Goal: Information Seeking & Learning: Learn about a topic

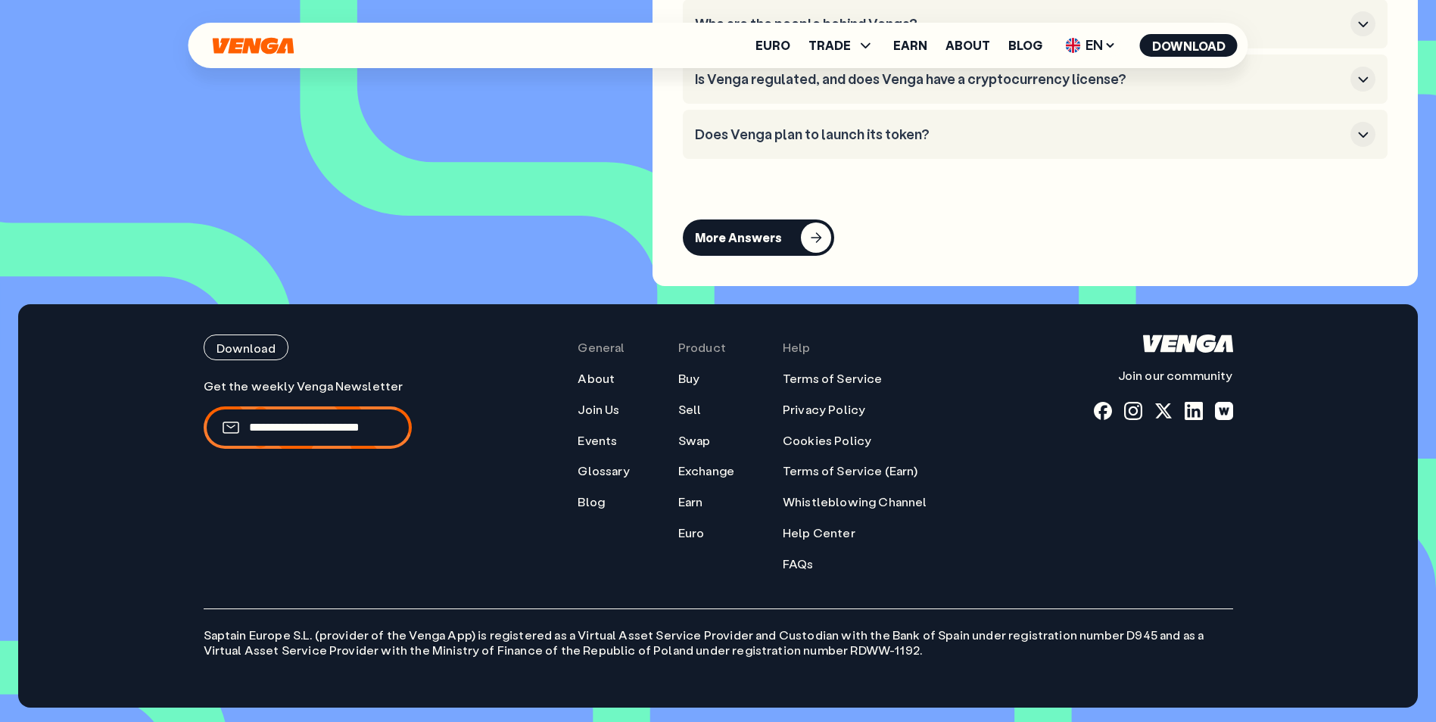
scroll to position [6508, 0]
click at [799, 575] on div "Download Join our community General About Join Us Events Glossary Blog Product …" at bounding box center [718, 506] width 1090 height 404
click at [803, 566] on link "FAQs" at bounding box center [798, 564] width 31 height 16
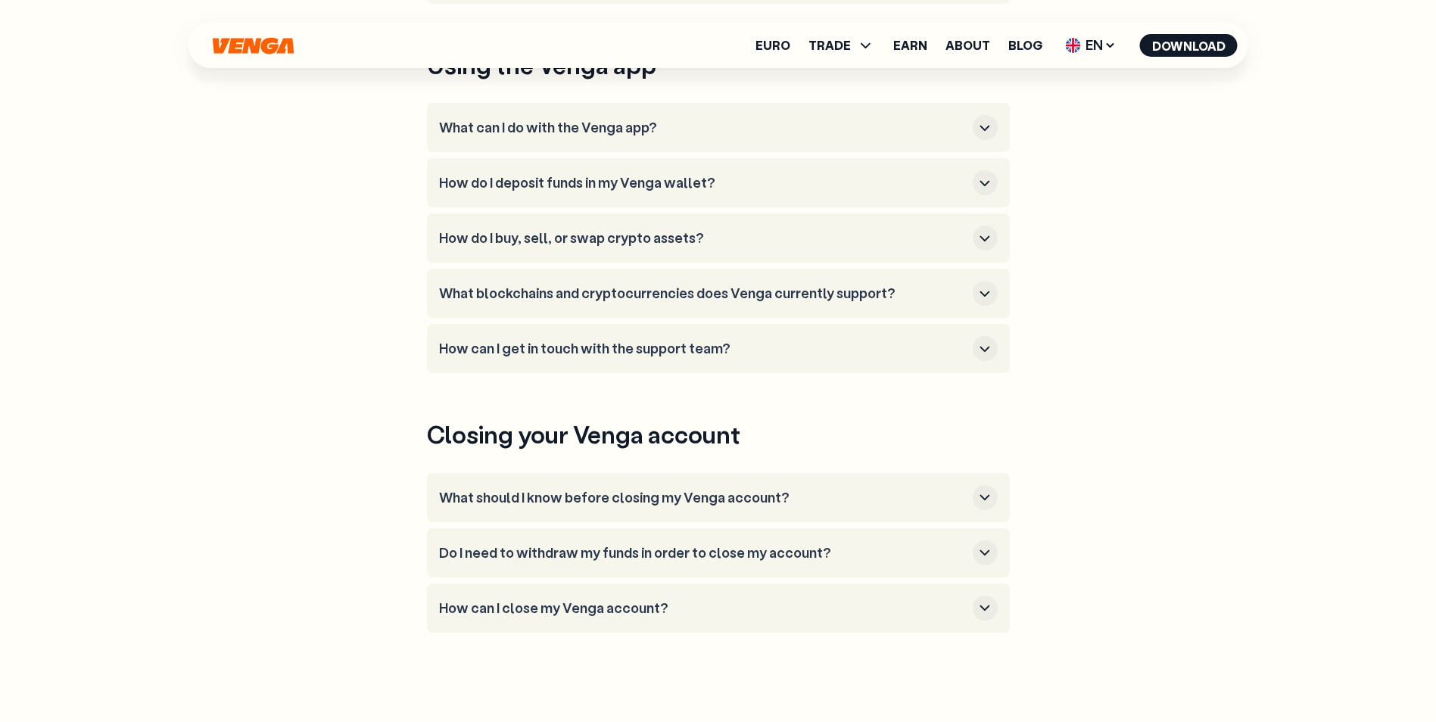
scroll to position [606, 0]
click at [612, 341] on h3 "How can I get in touch with the support team?" at bounding box center [703, 348] width 528 height 17
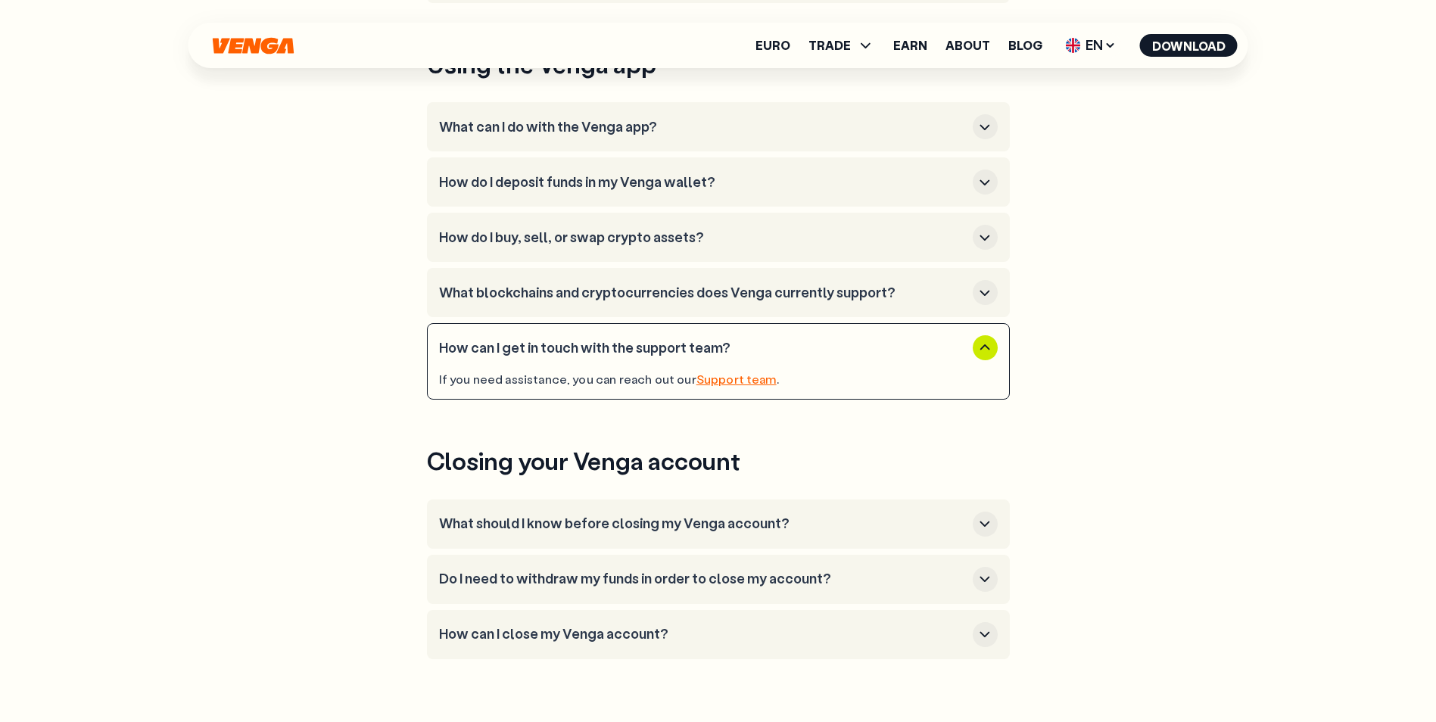
click at [979, 343] on icon "button" at bounding box center [985, 348] width 18 height 18
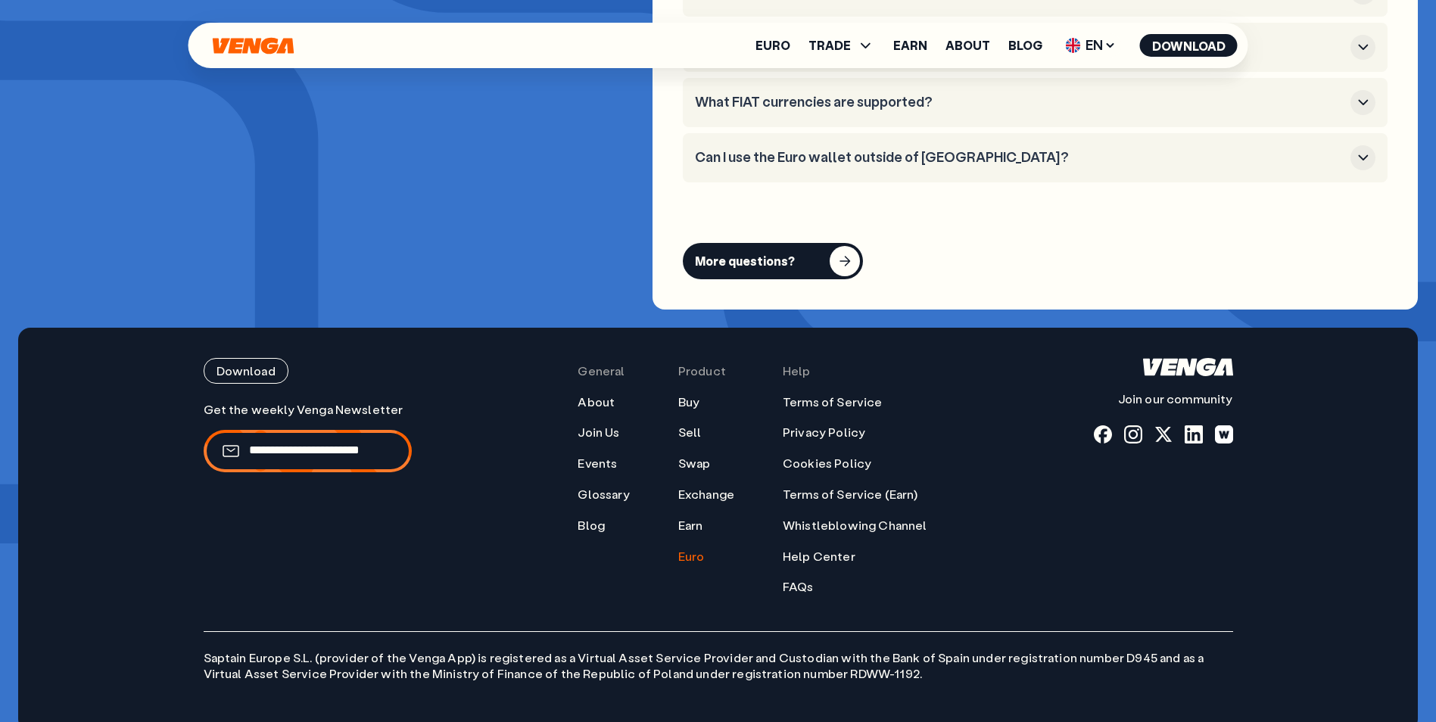
scroll to position [6072, 0]
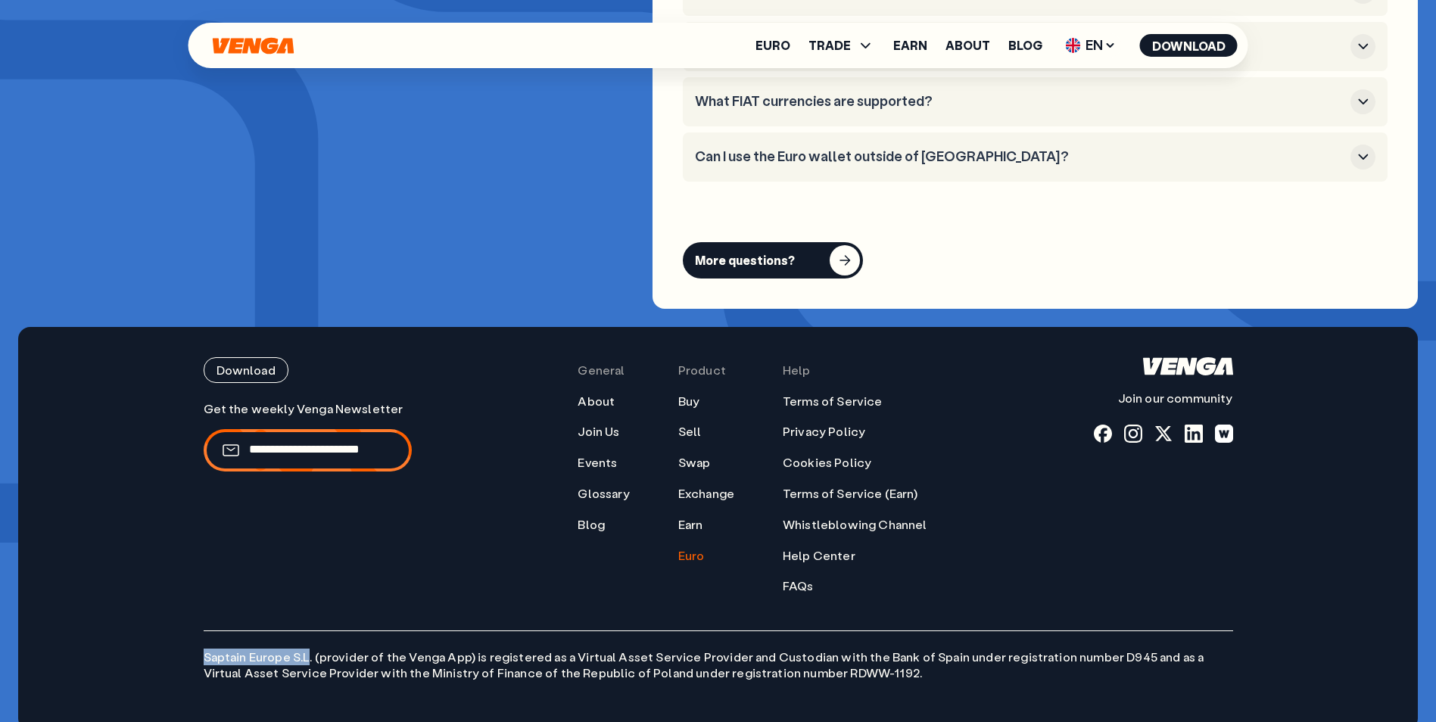
drag, startPoint x: 206, startPoint y: 634, endPoint x: 308, endPoint y: 634, distance: 102.2
click at [308, 634] on p "Saptain Europe S.L. (provider of the Venga App) is registered as a Virtual Asse…" at bounding box center [719, 656] width 1030 height 51
copy p "Saptain Europe S.L"
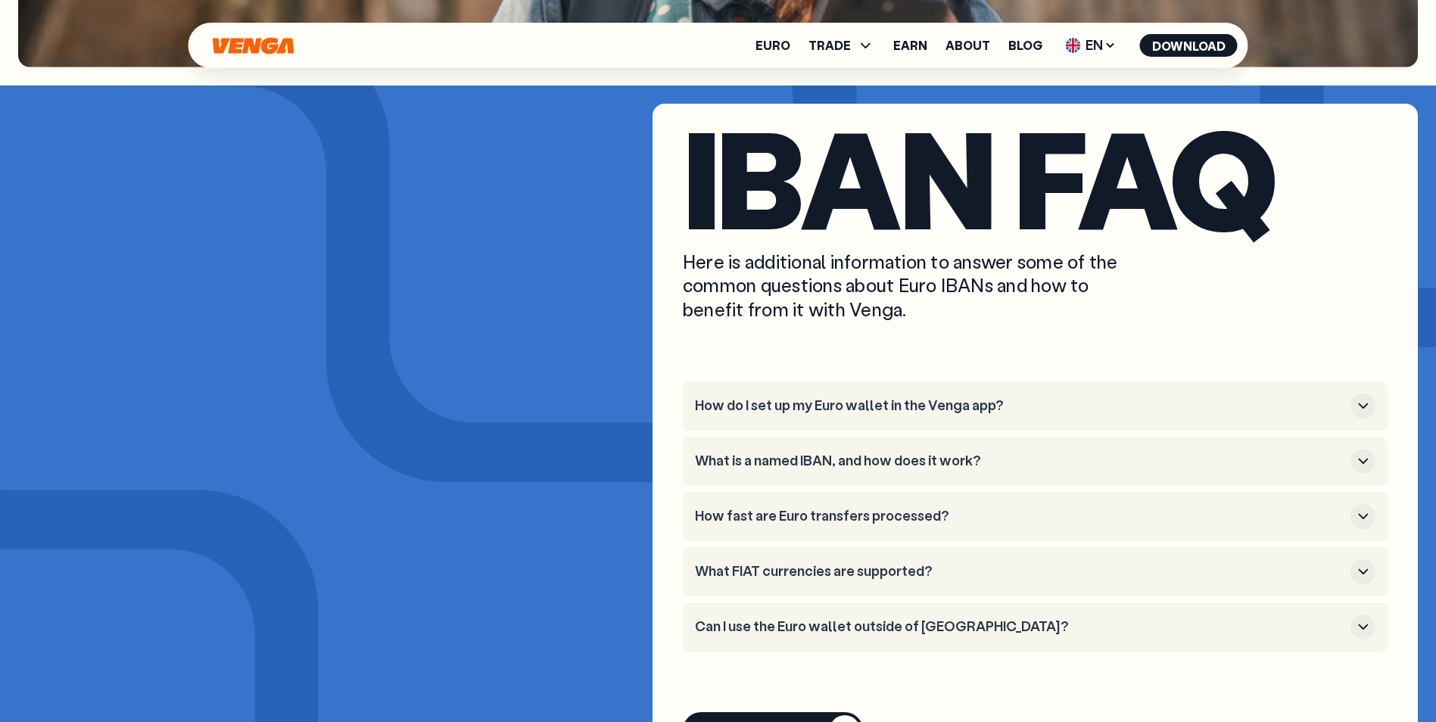
scroll to position [5603, 0]
click at [881, 452] on h3 "What is a named IBAN, and how does it work?" at bounding box center [1020, 460] width 650 height 17
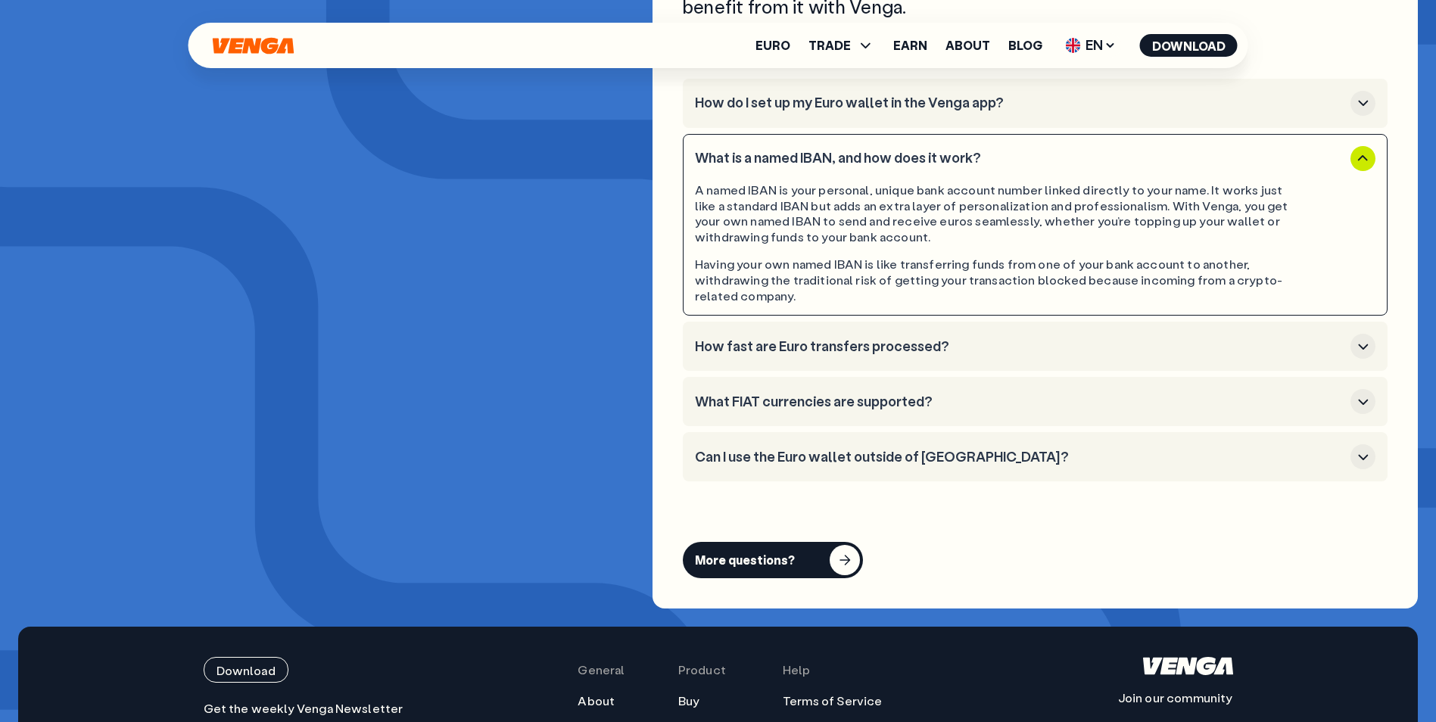
scroll to position [5905, 0]
click at [859, 448] on h3 "Can I use the Euro wallet outside of Europe?" at bounding box center [1020, 456] width 650 height 17
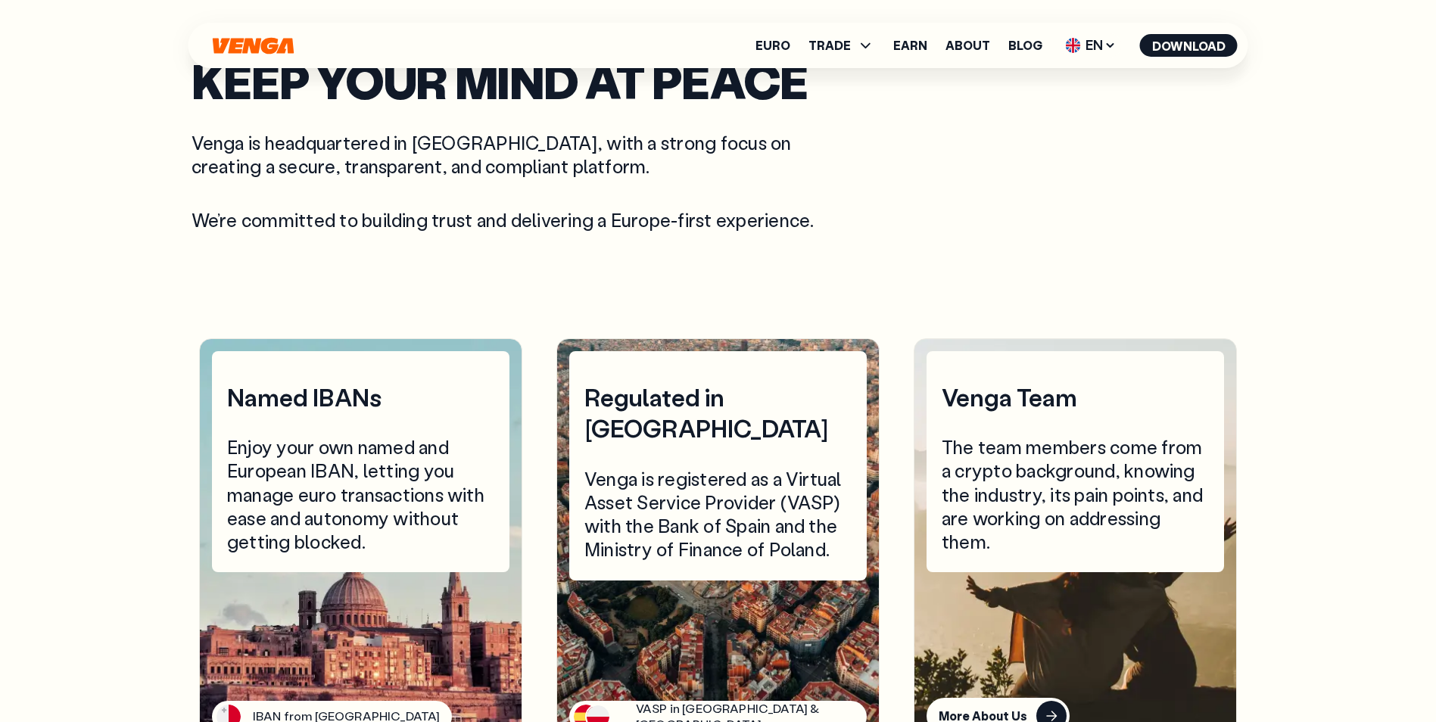
scroll to position [3540, 0]
click at [369, 392] on div "Named IBANs Enjoy your own named and European IBAN, letting you manage euro tra…" at bounding box center [361, 463] width 298 height 222
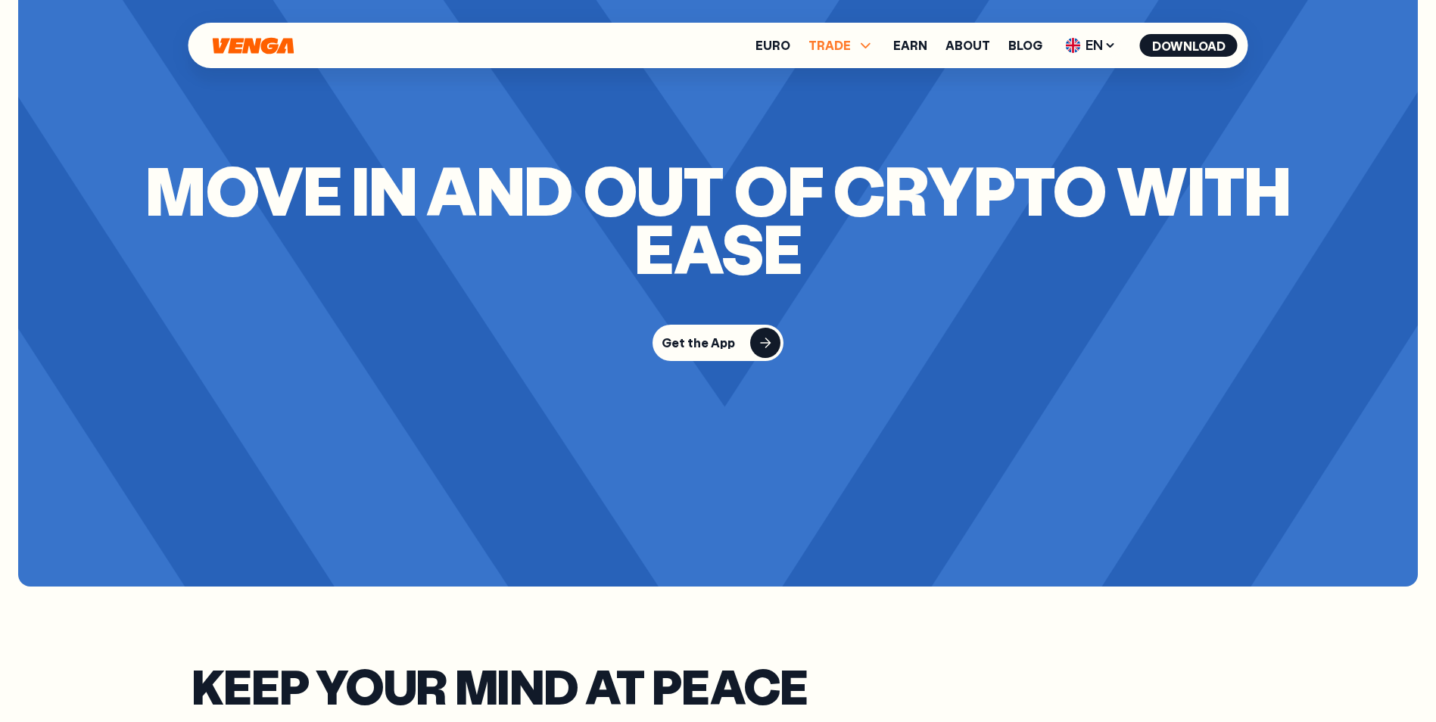
scroll to position [2935, 0]
click at [845, 43] on span "TRADE" at bounding box center [830, 45] width 42 height 12
click at [1027, 42] on link "Blog" at bounding box center [1025, 45] width 34 height 12
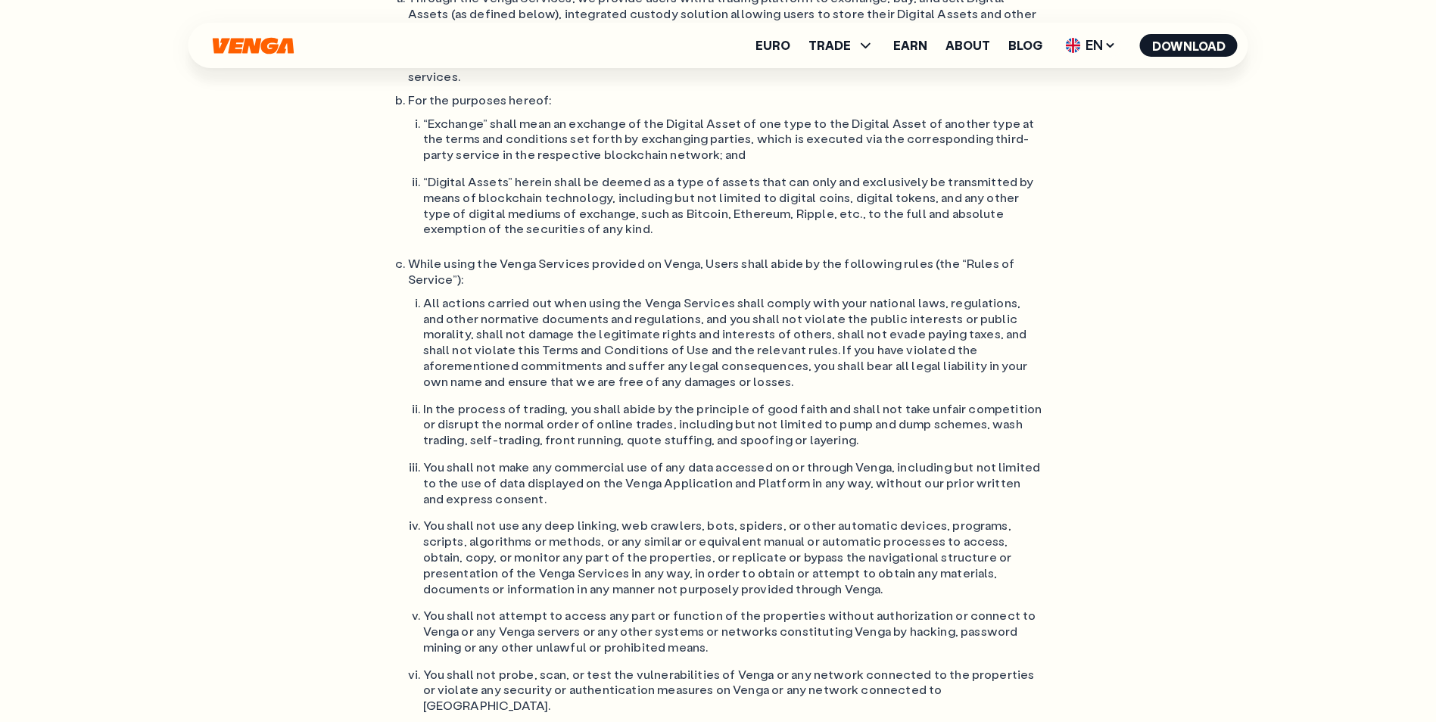
scroll to position [5448, 0]
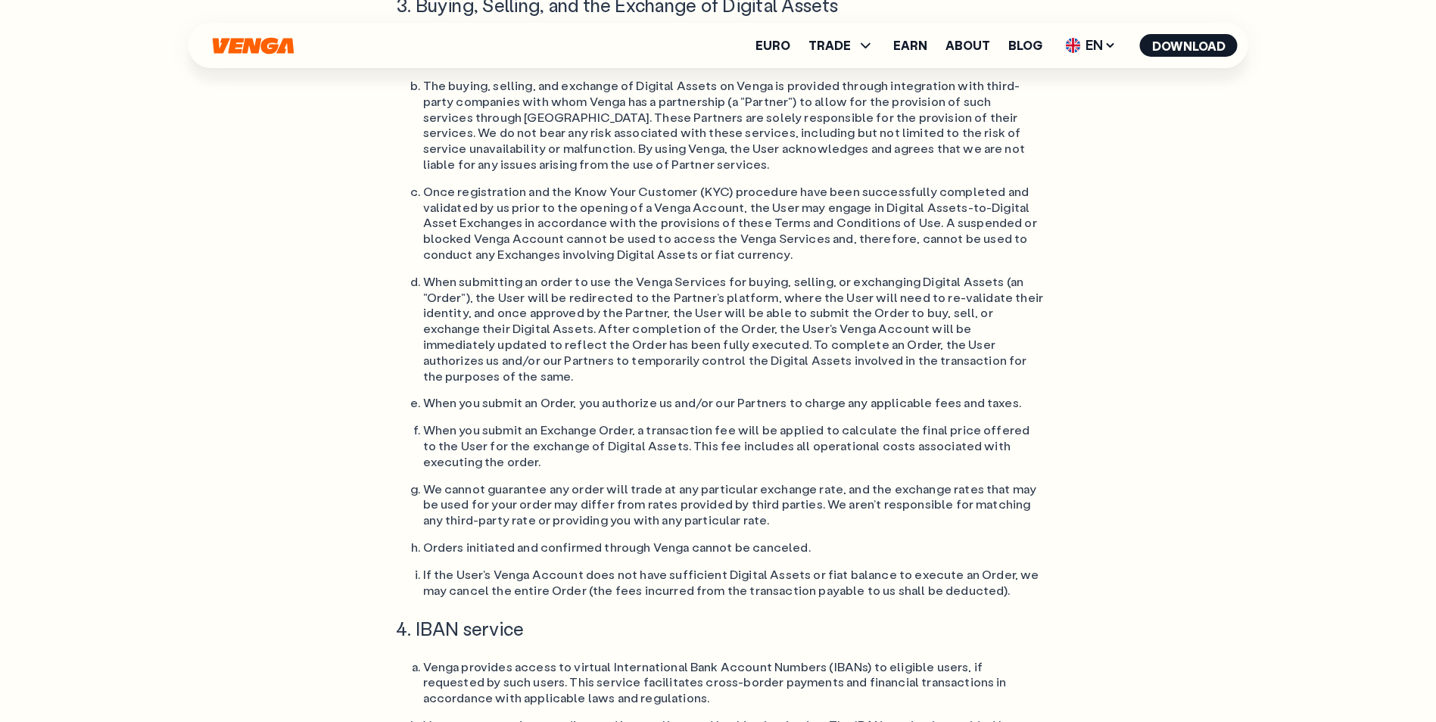
drag, startPoint x: 423, startPoint y: 454, endPoint x: 852, endPoint y: 495, distance: 430.5
copy li "Venga acts as an intermediary and is not a licensed banking institution. The IB…"
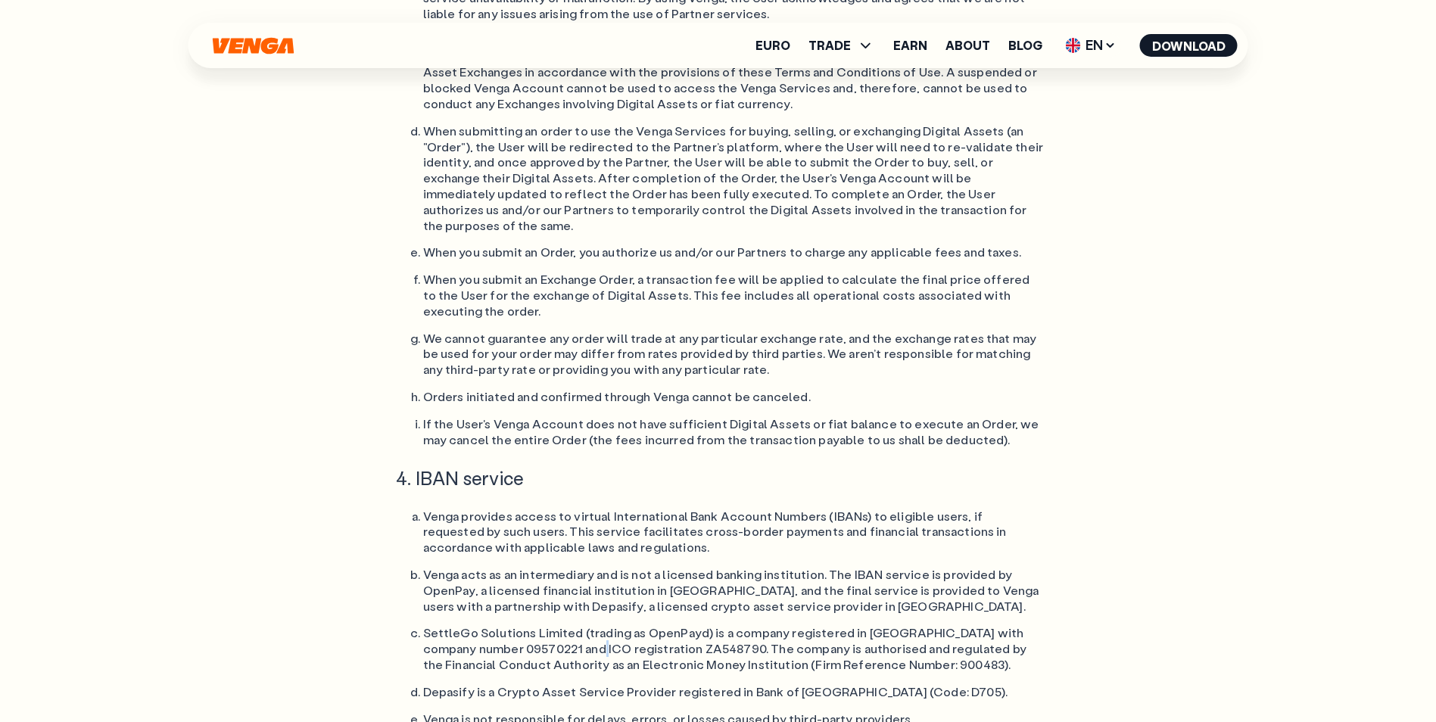
click at [561, 625] on li "SettleGo Solutions Limited (trading as OpenPayd) is a company registered in Eng…" at bounding box center [733, 648] width 621 height 47
drag, startPoint x: 561, startPoint y: 377, endPoint x: 750, endPoint y: 366, distance: 188.9
click at [750, 625] on li "SettleGo Solutions Limited (trading as OpenPayd) is a company registered in Eng…" at bounding box center [733, 648] width 621 height 47
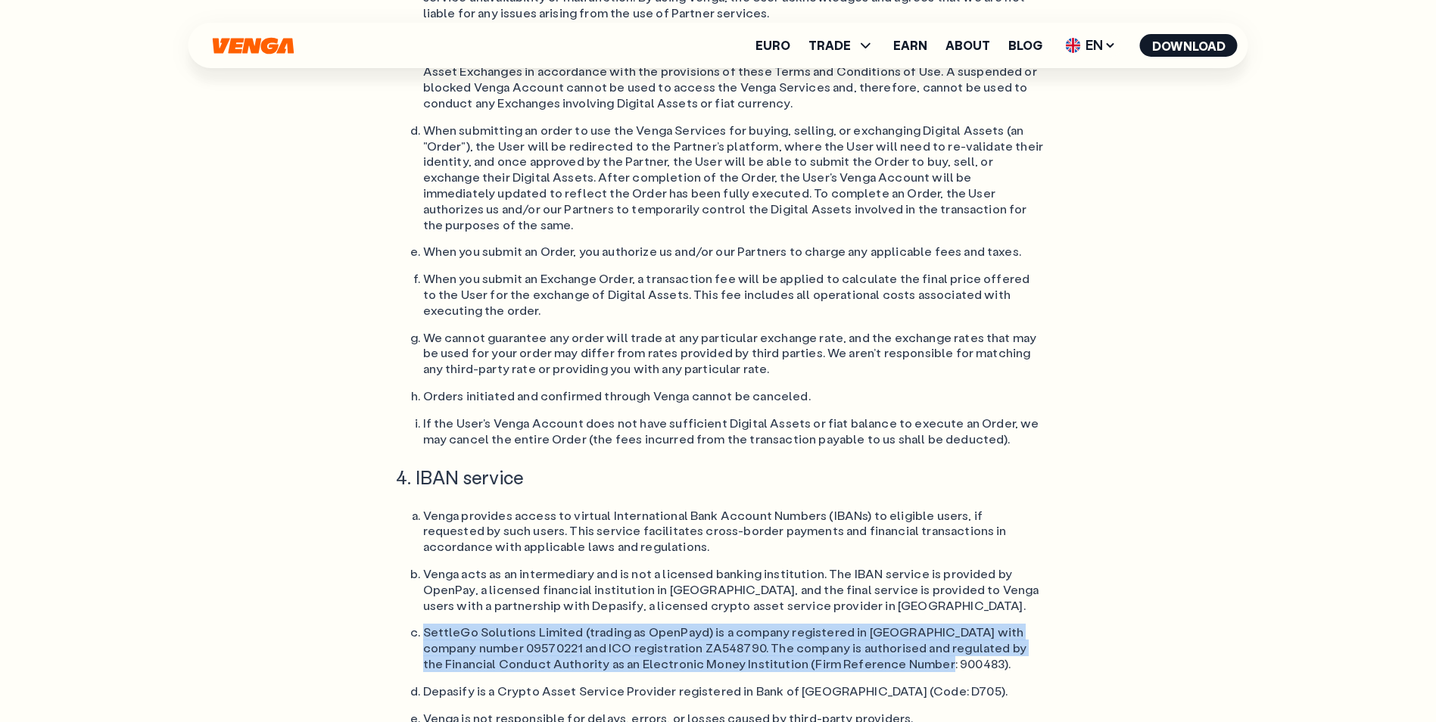
drag, startPoint x: 425, startPoint y: 365, endPoint x: 865, endPoint y: 403, distance: 441.5
click at [865, 625] on li "SettleGo Solutions Limited (trading as OpenPayd) is a company registered in Eng…" at bounding box center [733, 648] width 621 height 47
copy li "SettleGo Solutions Limited (trading as OpenPayd) is a company registered in Eng…"
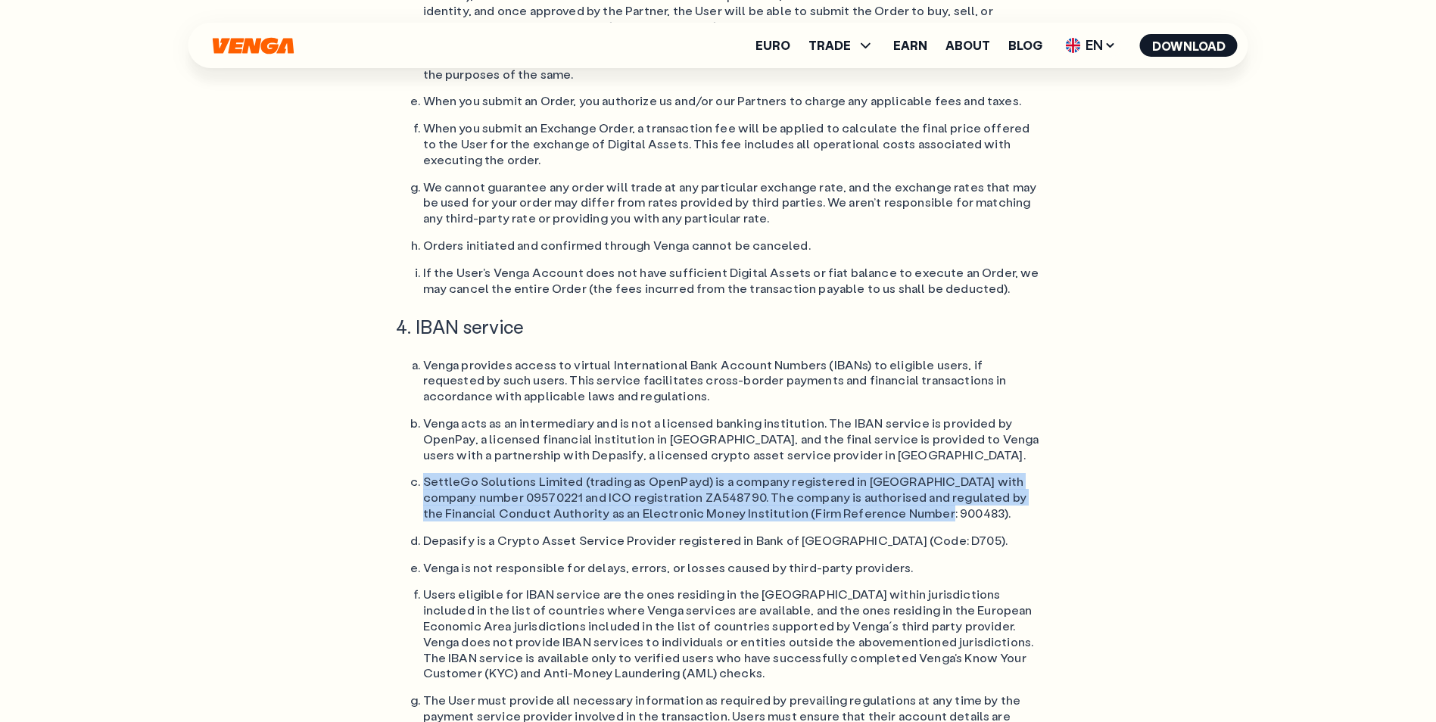
scroll to position [5751, 0]
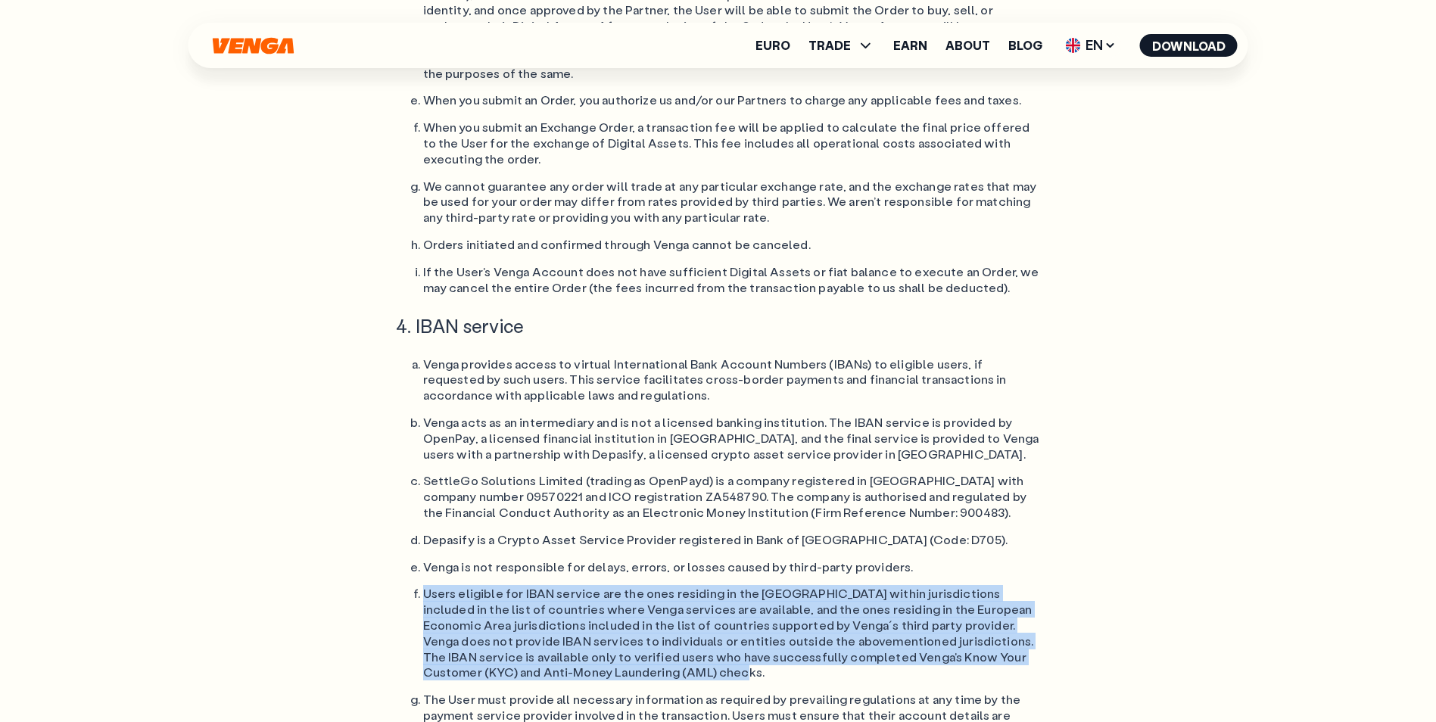
drag, startPoint x: 423, startPoint y: 325, endPoint x: 605, endPoint y: 406, distance: 198.9
click at [605, 586] on li "Users eligible for IBAN service are the ones residing in the [GEOGRAPHIC_DATA] …" at bounding box center [733, 633] width 621 height 95
copy li "Users eligible for IBAN service are the ones residing in the [GEOGRAPHIC_DATA] …"
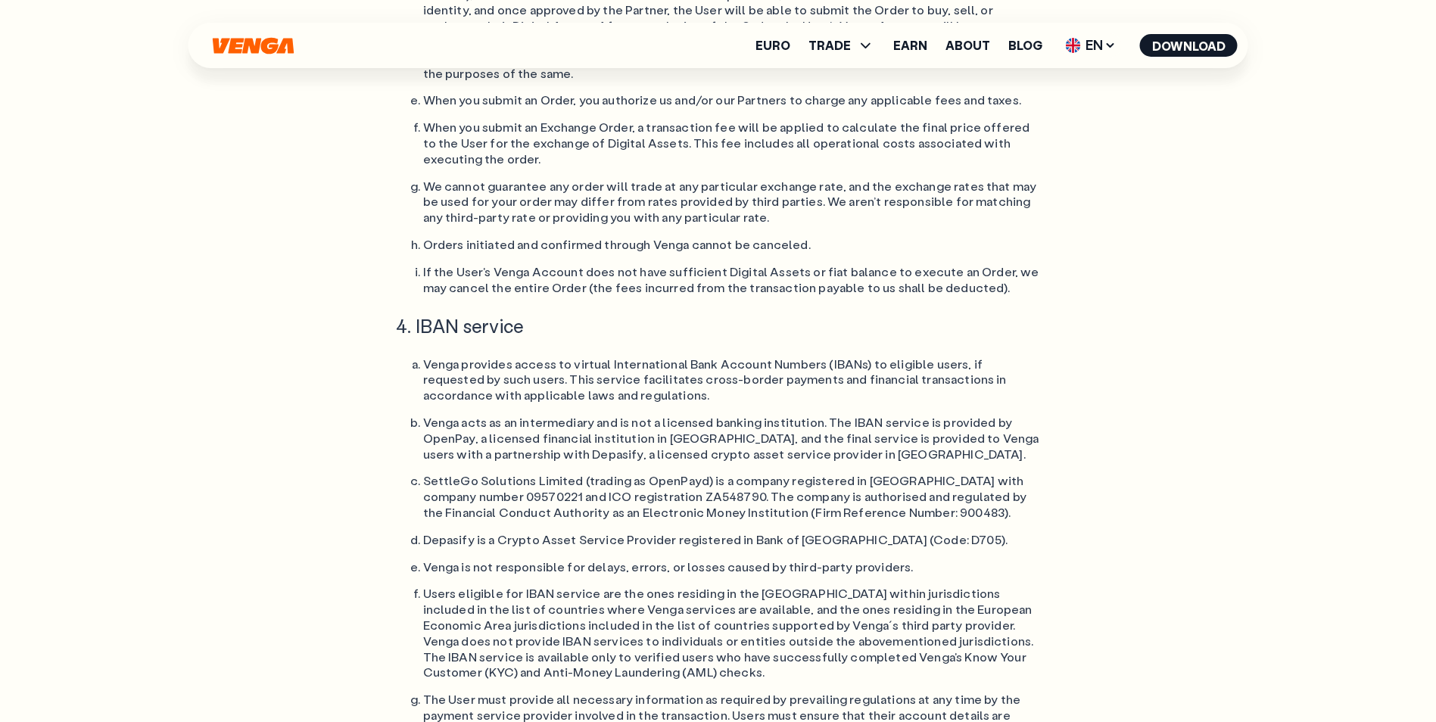
drag, startPoint x: 424, startPoint y: 488, endPoint x: 709, endPoint y: 517, distance: 286.1
copy li "When using the IBAN Service, transactions must only involve the user's verified…"
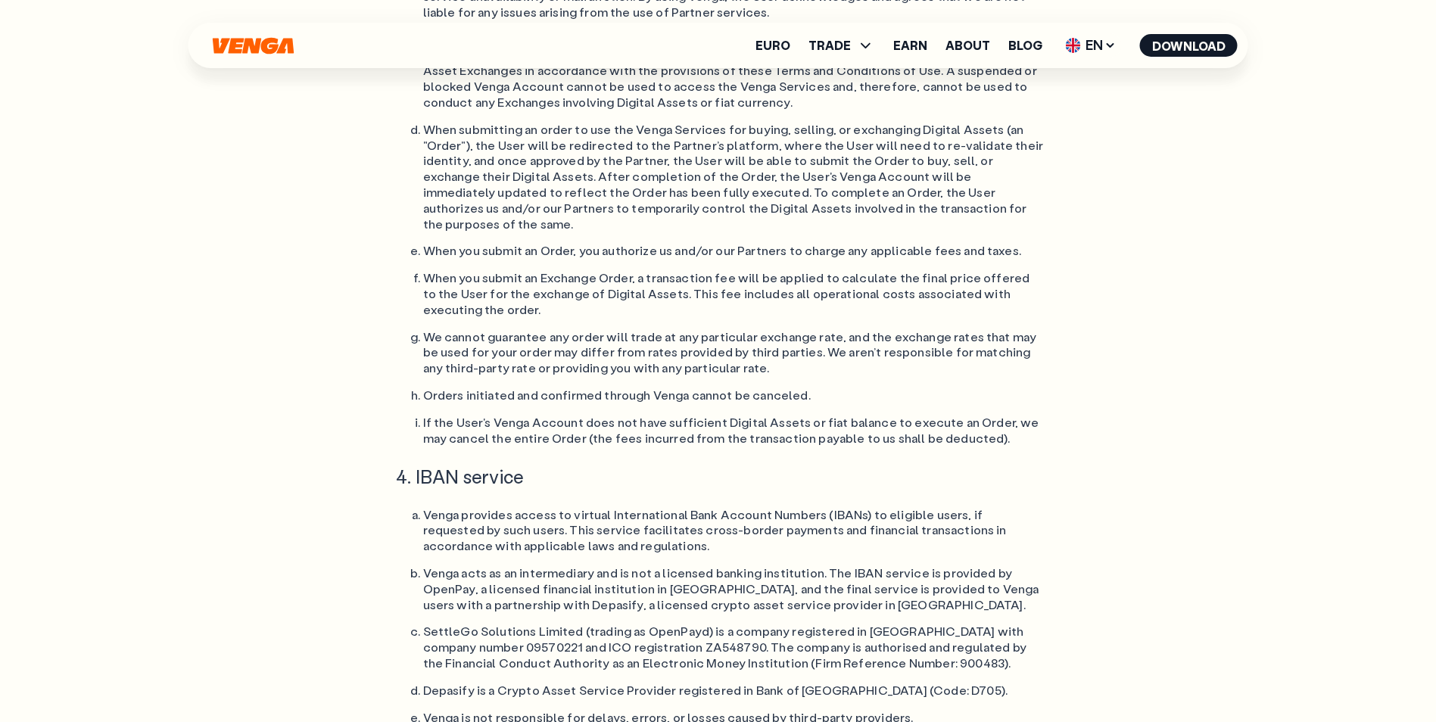
scroll to position [5600, 0]
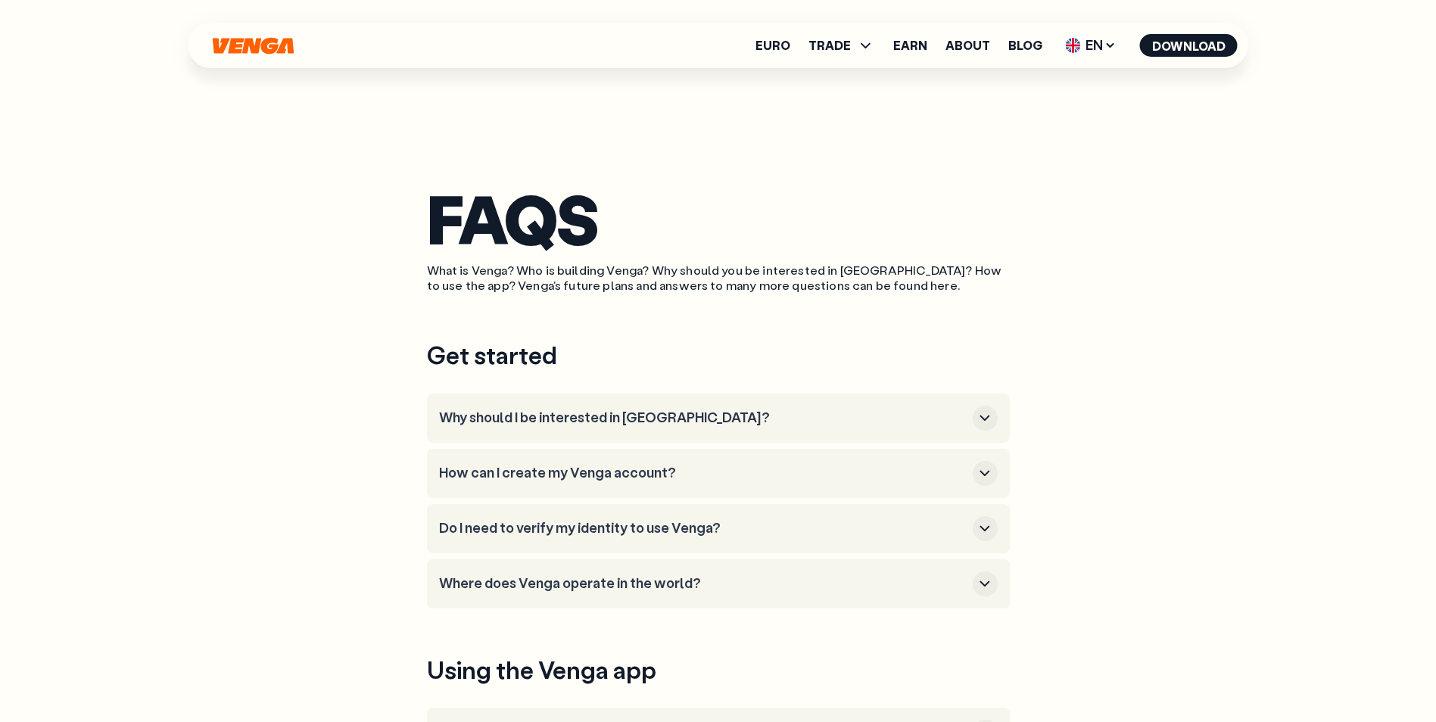
scroll to position [606, 0]
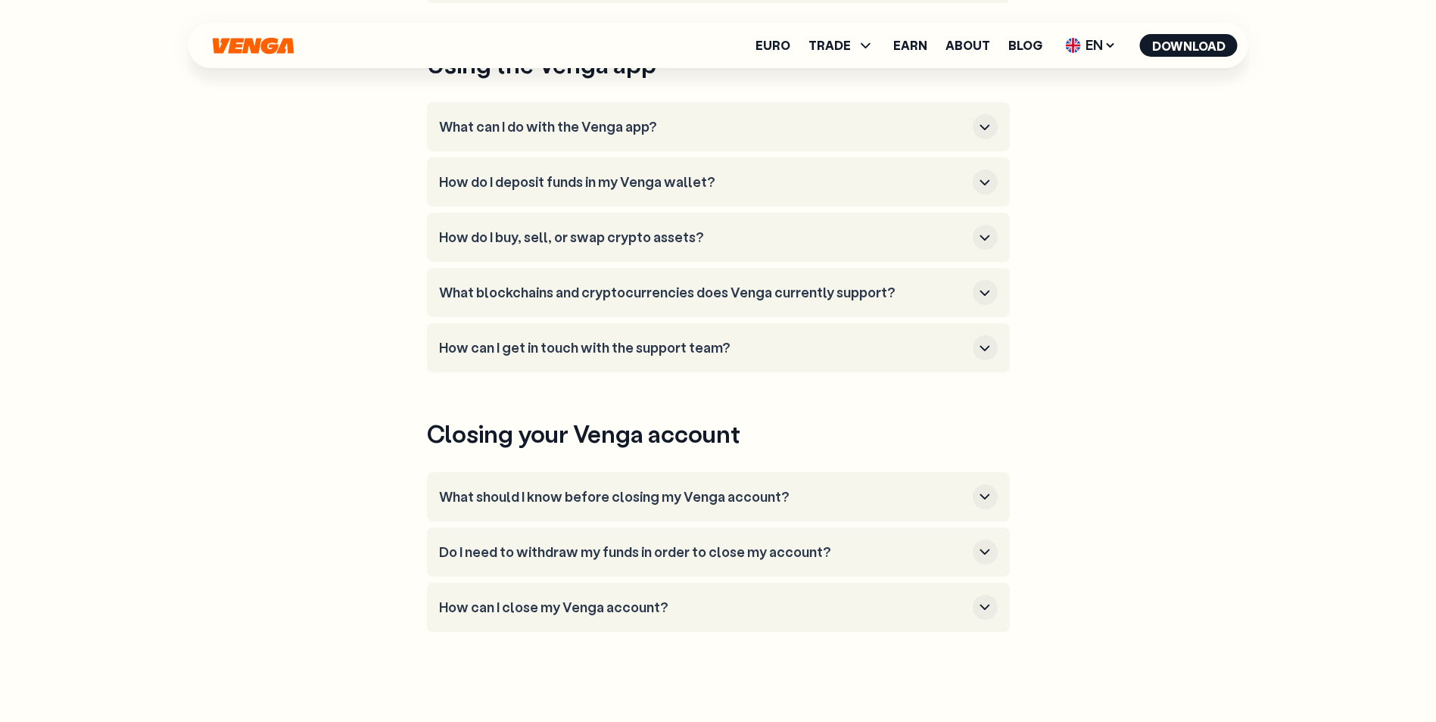
click at [1295, 260] on main "FAQS What is Venga? Who is building Venga? Why should you be interested in [GEO…" at bounding box center [718, 362] width 1436 height 1937
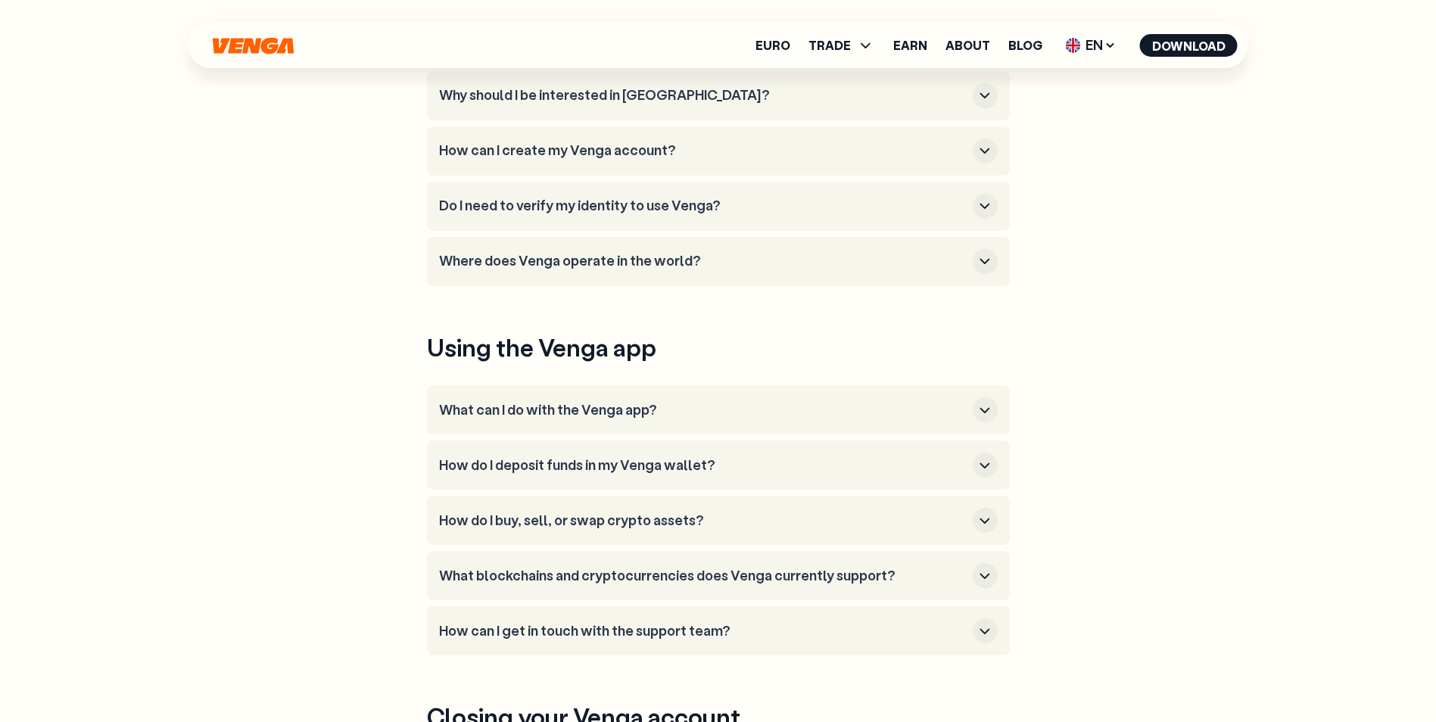
scroll to position [313, 0]
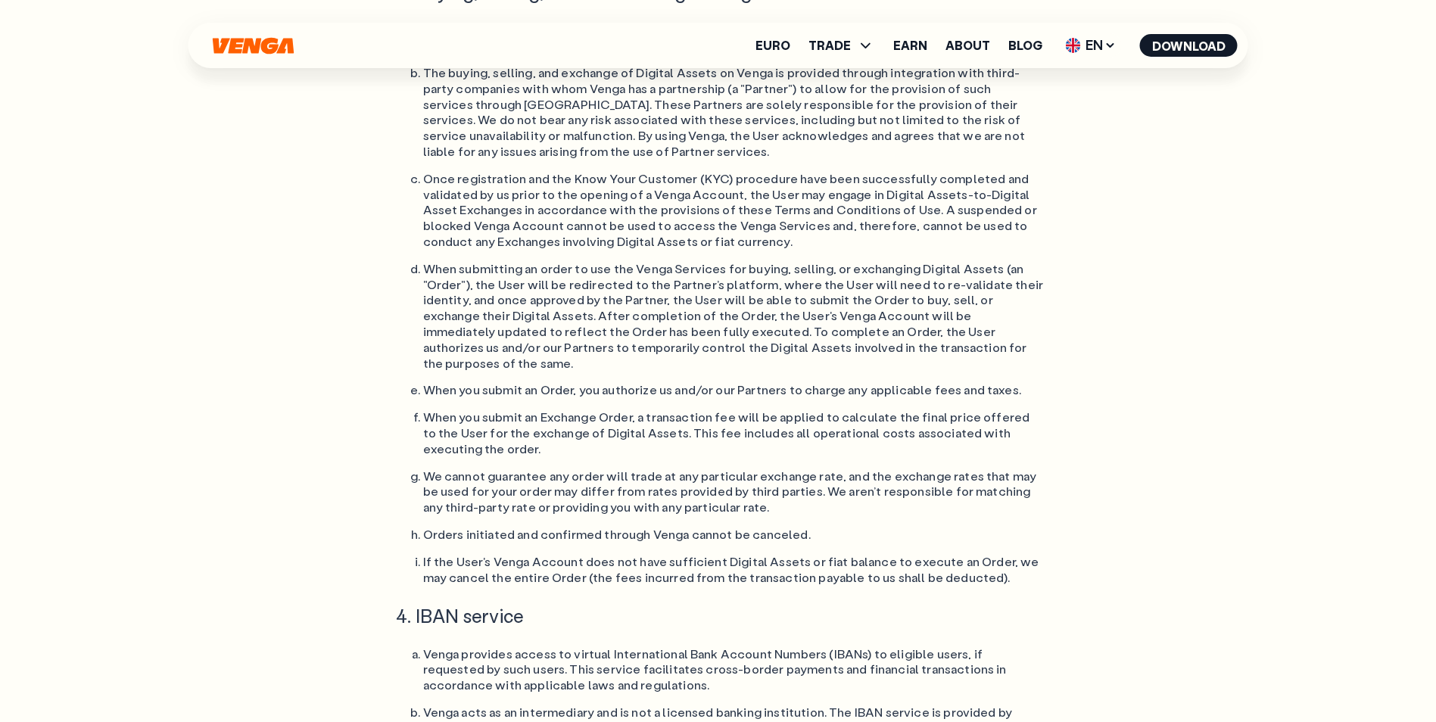
scroll to position [5460, 0]
drag, startPoint x: 422, startPoint y: 502, endPoint x: 914, endPoint y: 531, distance: 493.0
copy li "SettleGo Solutions Limited (trading as OpenPayd) is a company registered in [GE…"
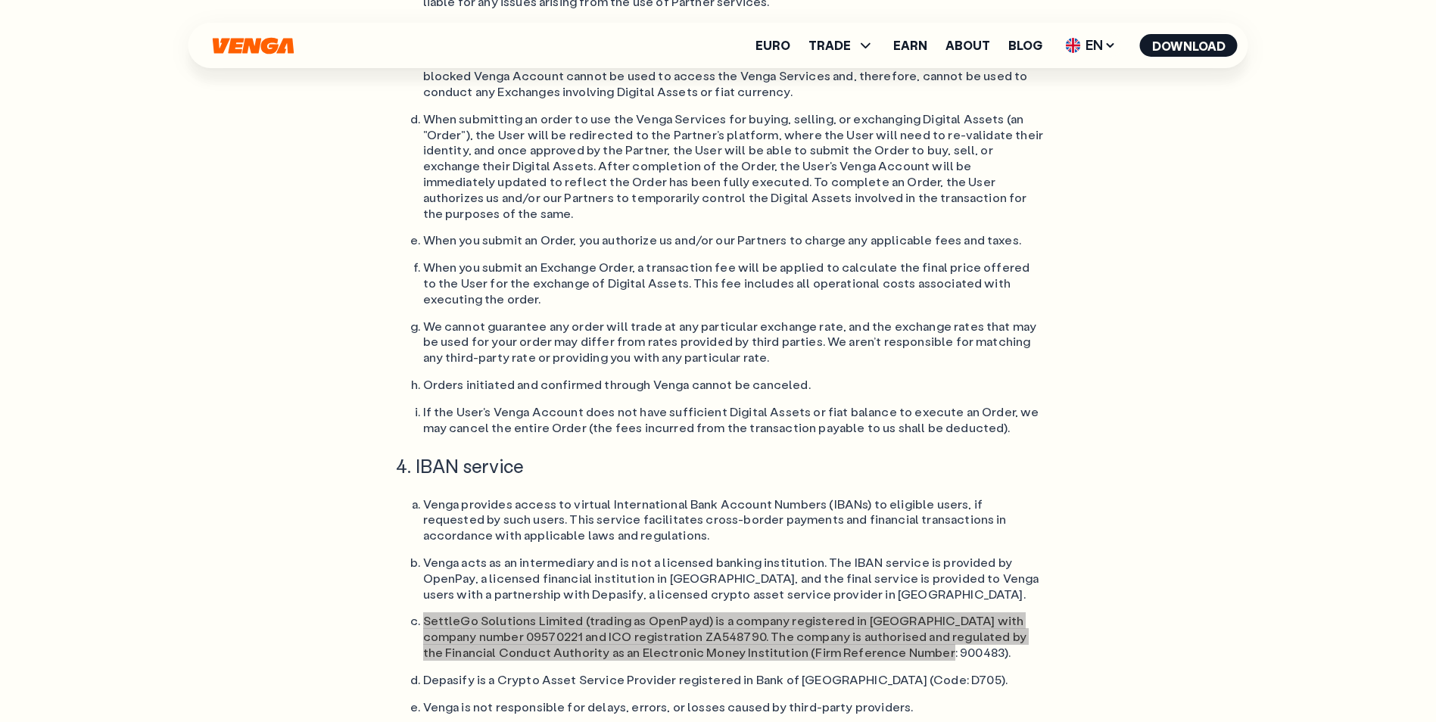
scroll to position [5612, 0]
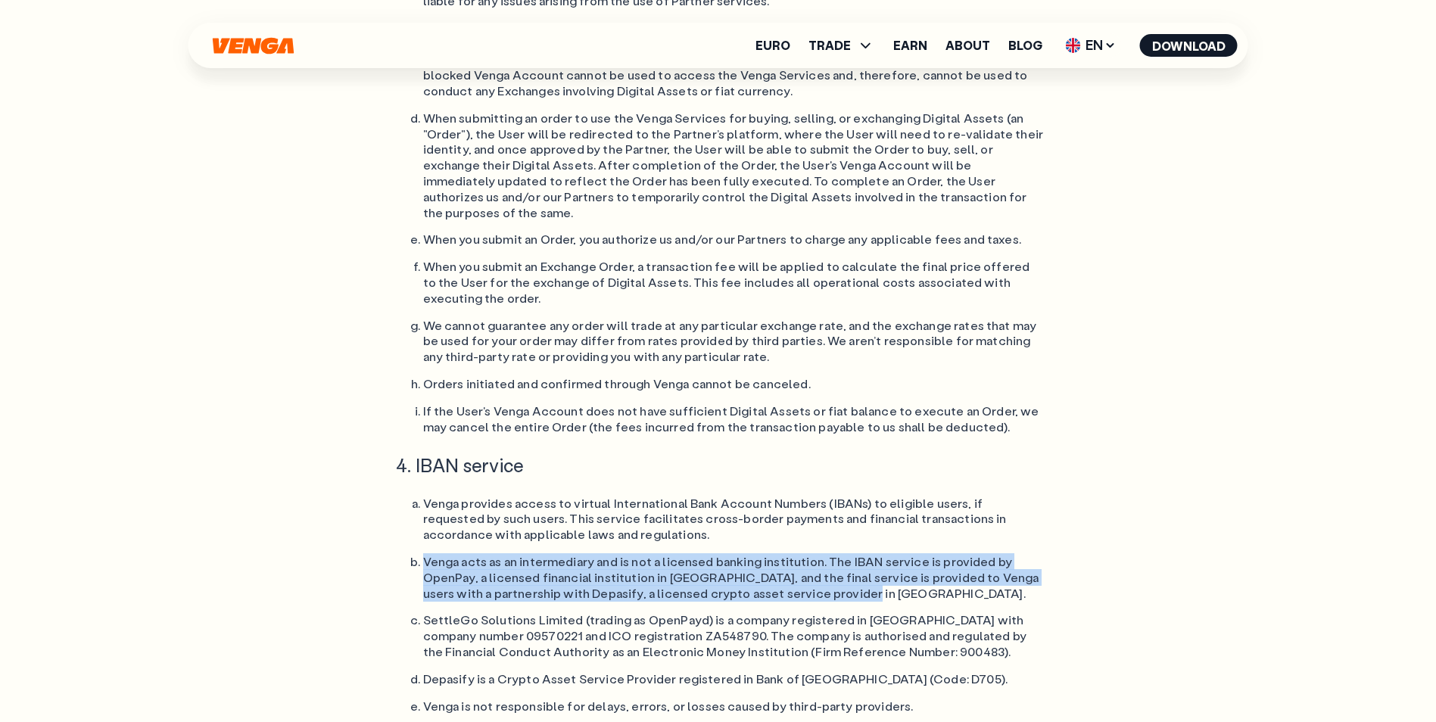
drag, startPoint x: 423, startPoint y: 294, endPoint x: 888, endPoint y: 331, distance: 466.3
click at [888, 554] on li "Venga acts as an intermediary and is not a licensed banking institution. The IB…" at bounding box center [733, 577] width 621 height 47
copy li "Venga acts as an intermediary and is not a licensed banking institution. The IB…"
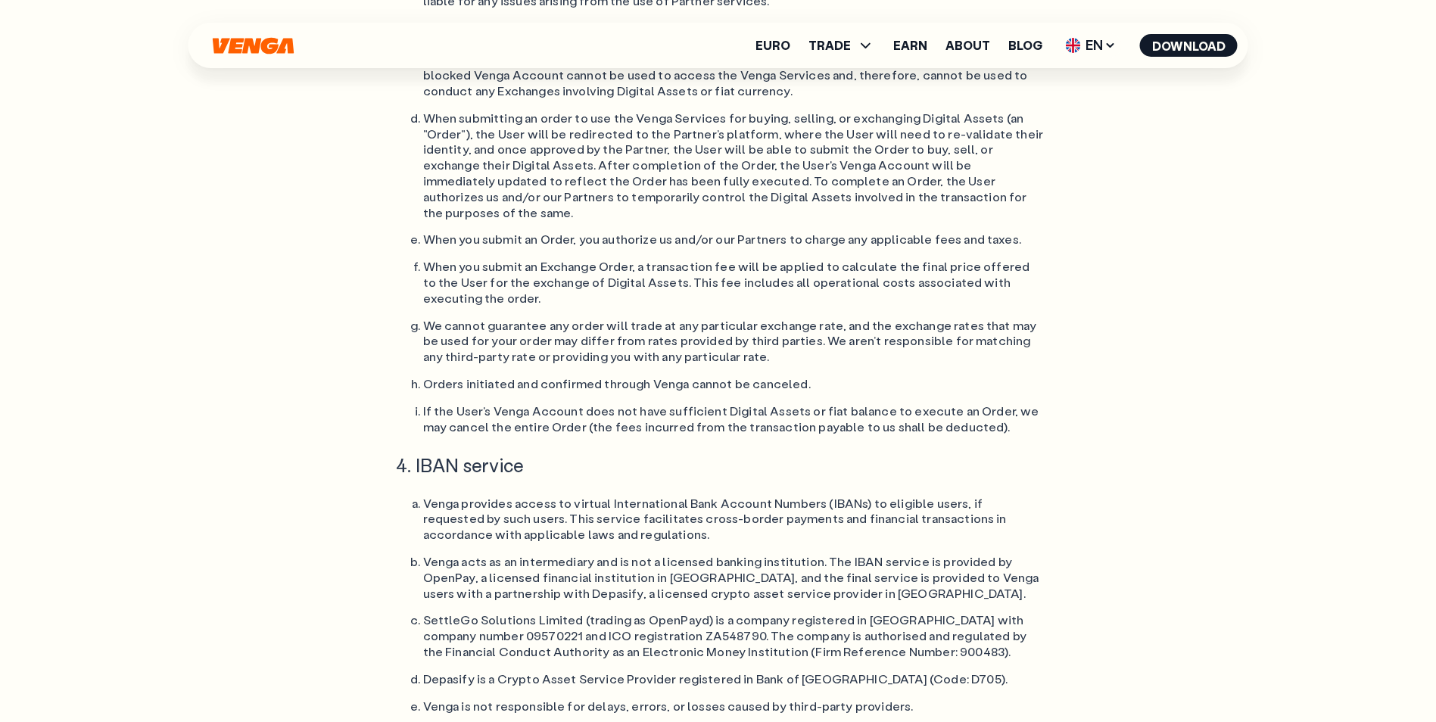
click at [666, 612] on li "SettleGo Solutions Limited (trading as OpenPayd) is a company registered in [GE…" at bounding box center [733, 635] width 621 height 47
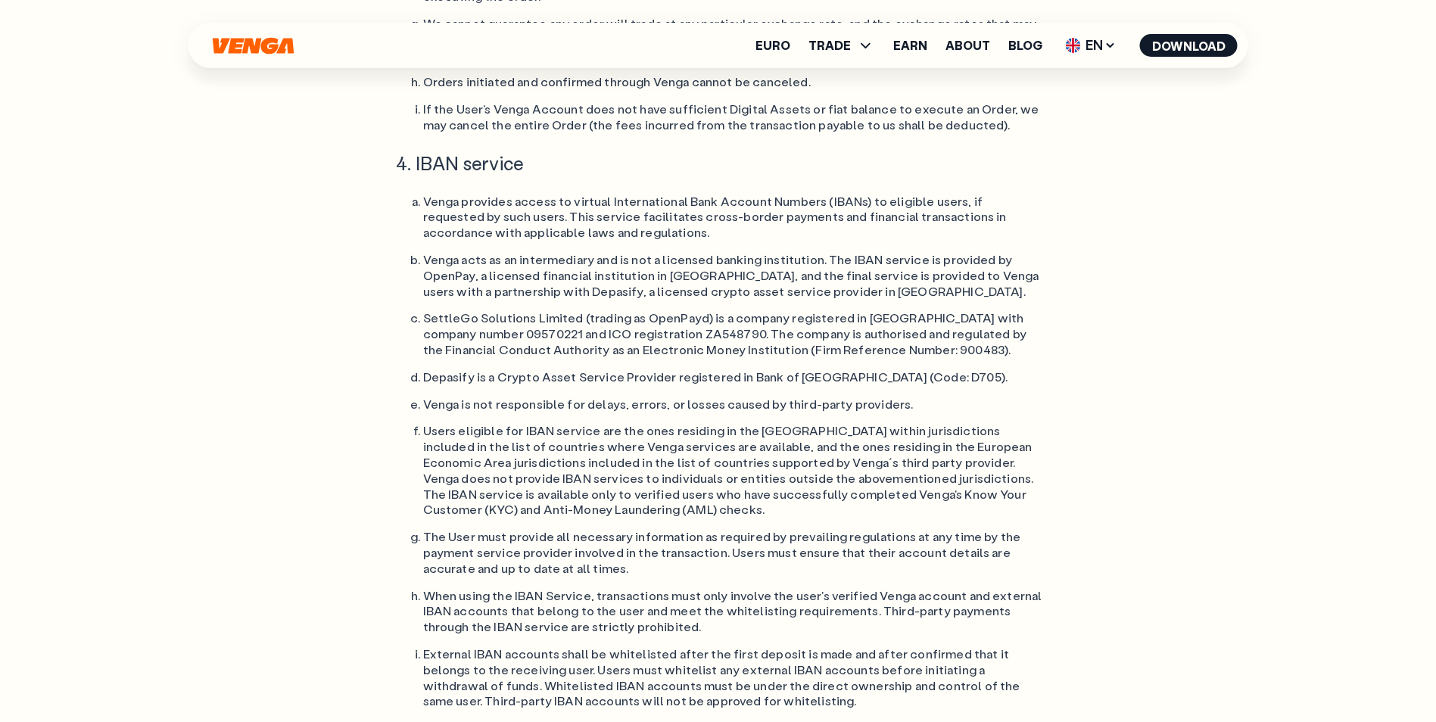
scroll to position [5914, 0]
click at [888, 422] on li "Users eligible for IBAN service are the ones residing in the [GEOGRAPHIC_DATA] …" at bounding box center [733, 469] width 621 height 95
